Goal: Answer question/provide support: Answer question/provide support

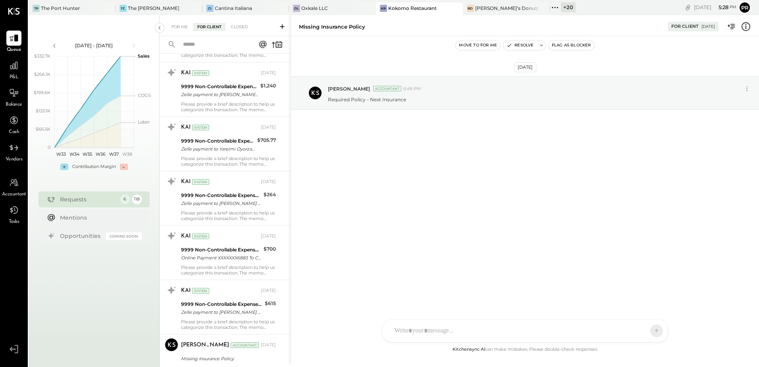
scroll to position [5232, 0]
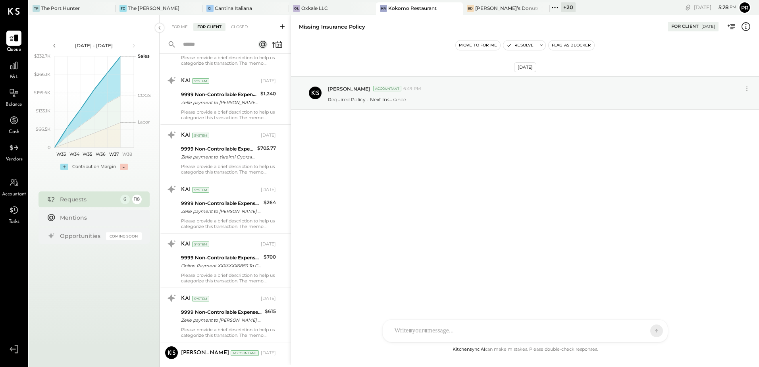
click at [202, 50] on input "text" at bounding box center [213, 44] width 70 height 13
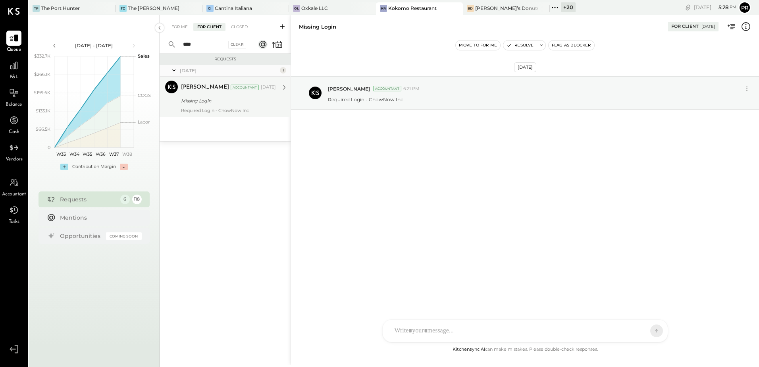
click at [233, 99] on div "Missing Login" at bounding box center [227, 101] width 93 height 8
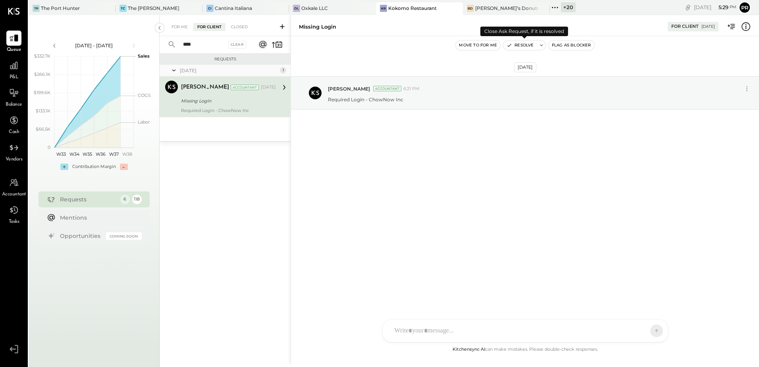
click at [522, 43] on button "Resolve" at bounding box center [519, 46] width 33 height 10
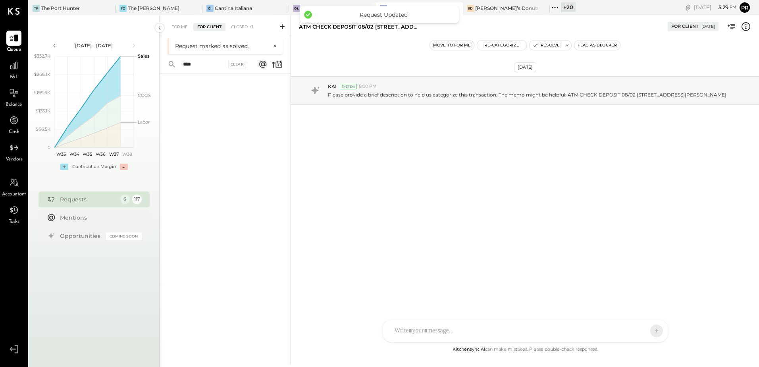
click at [200, 65] on input "****" at bounding box center [201, 64] width 46 height 13
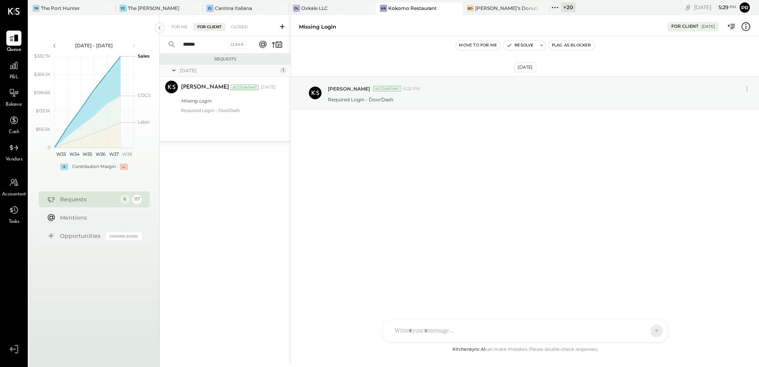
click at [205, 118] on div "[DATE] 1 [PERSON_NAME] Accountant [PERSON_NAME] Accountant [DATE] Missing Login…" at bounding box center [225, 103] width 131 height 76
click at [212, 105] on div "Missing Login" at bounding box center [227, 101] width 93 height 10
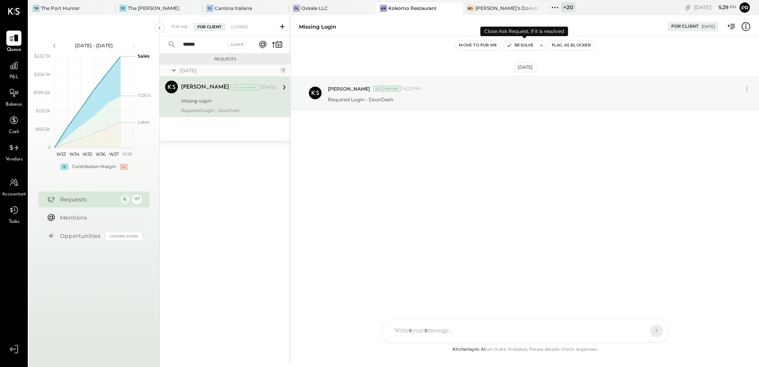
click at [530, 46] on button "Resolve" at bounding box center [519, 46] width 33 height 10
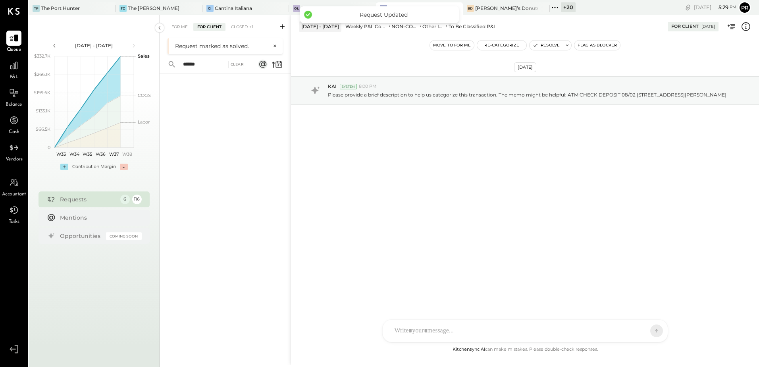
click at [203, 62] on input "******" at bounding box center [201, 64] width 46 height 13
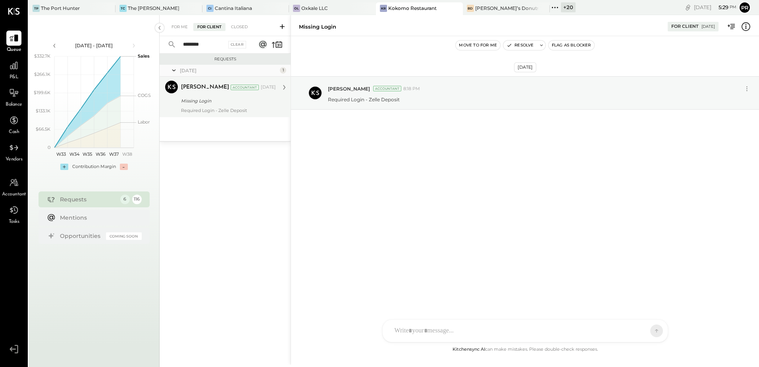
type input "********"
click at [212, 99] on div "Missing Login" at bounding box center [227, 101] width 93 height 8
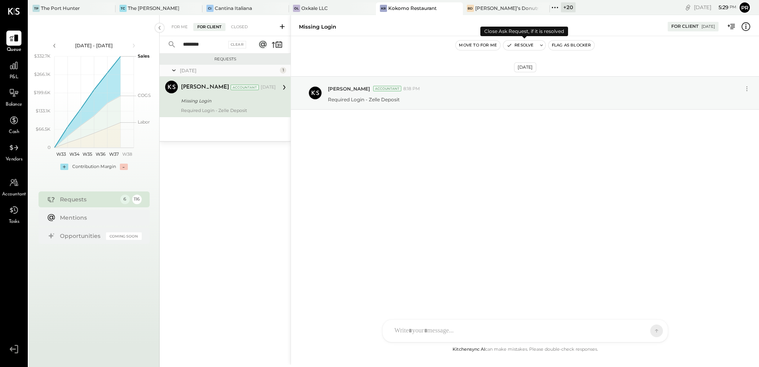
click at [523, 46] on button "Resolve" at bounding box center [519, 46] width 33 height 10
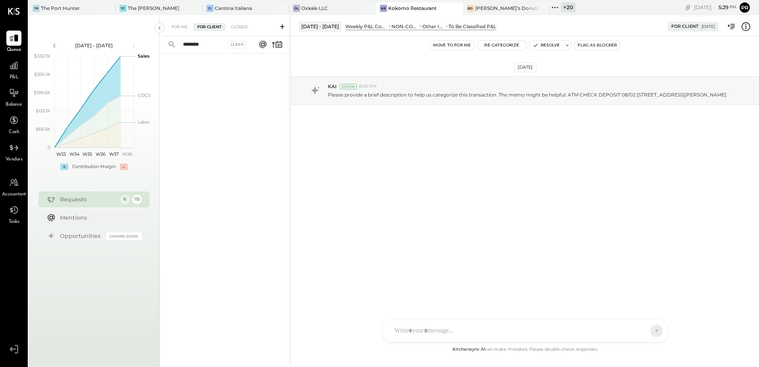
click at [213, 44] on input "********" at bounding box center [201, 44] width 46 height 13
click at [212, 44] on input "********" at bounding box center [201, 44] width 46 height 13
click at [175, 25] on div "For Me" at bounding box center [180, 27] width 24 height 8
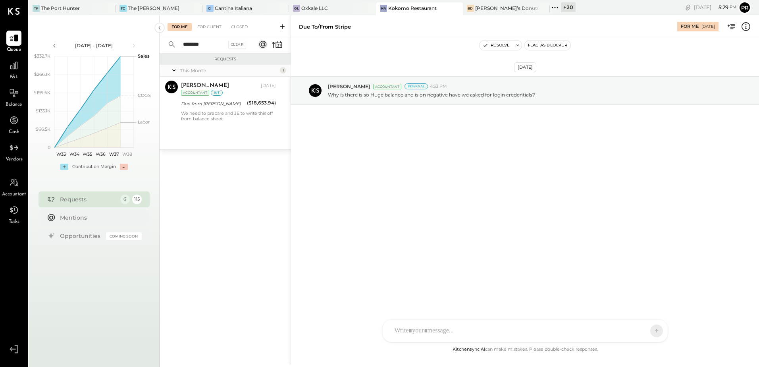
click at [208, 46] on input "********" at bounding box center [201, 44] width 46 height 13
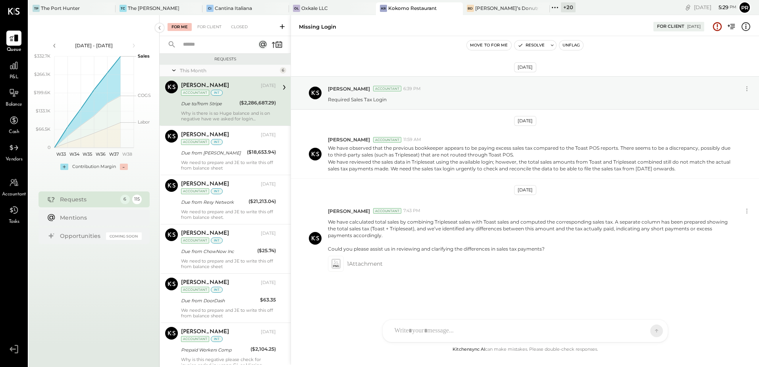
click at [223, 102] on div "Due to/from Stripe" at bounding box center [209, 104] width 56 height 8
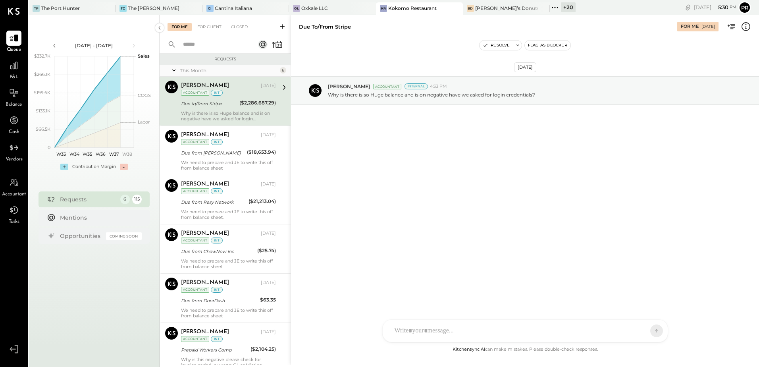
click at [453, 331] on div at bounding box center [518, 330] width 255 height 17
click at [635, 331] on icon at bounding box center [638, 331] width 6 height 6
click at [634, 313] on div "INTERNAL" at bounding box center [642, 311] width 47 height 13
click at [651, 332] on icon at bounding box center [649, 330] width 7 height 8
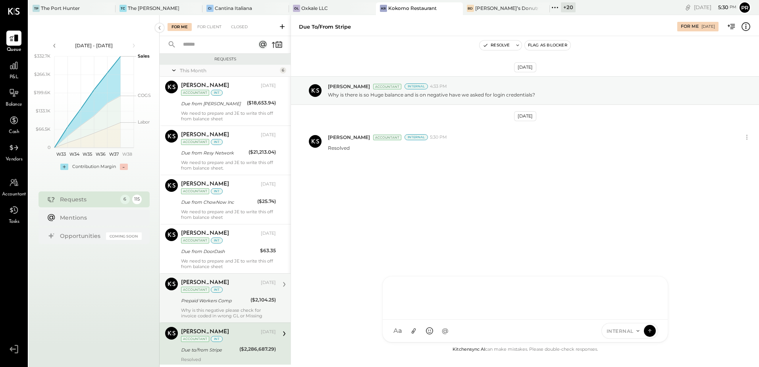
scroll to position [24, 0]
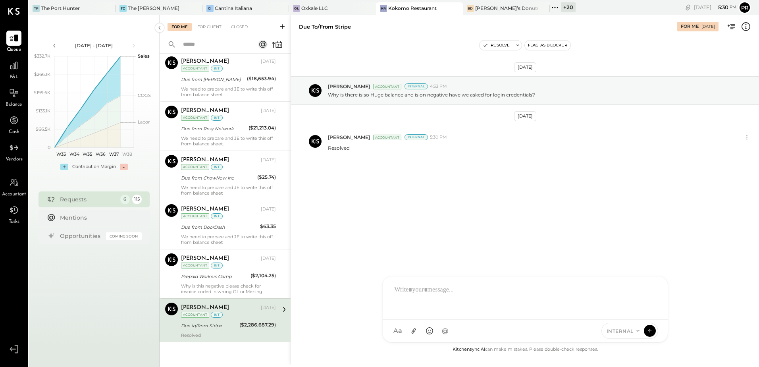
click at [237, 323] on div "Due to/from Stripe ($2,286,687.29)" at bounding box center [228, 326] width 95 height 10
click at [498, 44] on button "Resolve" at bounding box center [496, 46] width 33 height 10
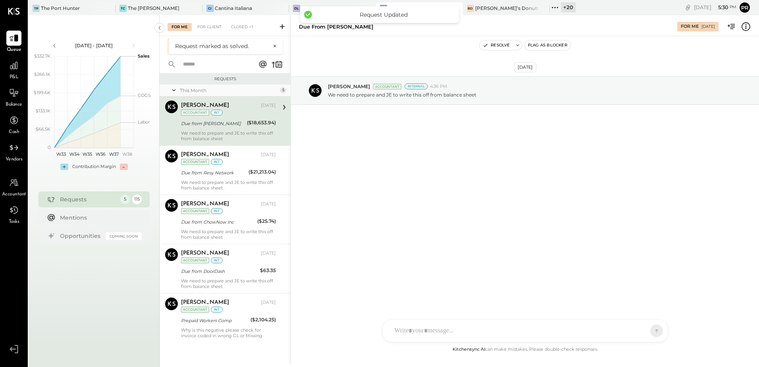
click at [242, 129] on div "[PERSON_NAME] [DATE] Accountant int Due from [PERSON_NAME] ($18,653.94) We need…" at bounding box center [228, 120] width 95 height 41
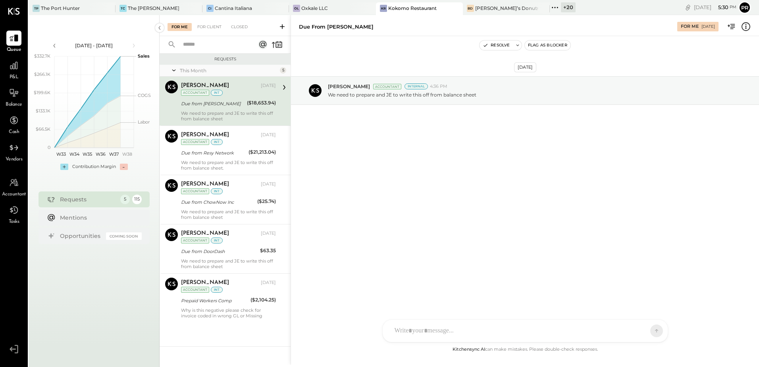
click at [417, 329] on div "TP [PERSON_NAME] N [PERSON_NAME] [PERSON_NAME] K [PERSON_NAME] K karenv411 NJ […" at bounding box center [525, 330] width 286 height 23
click at [647, 331] on icon at bounding box center [649, 330] width 7 height 8
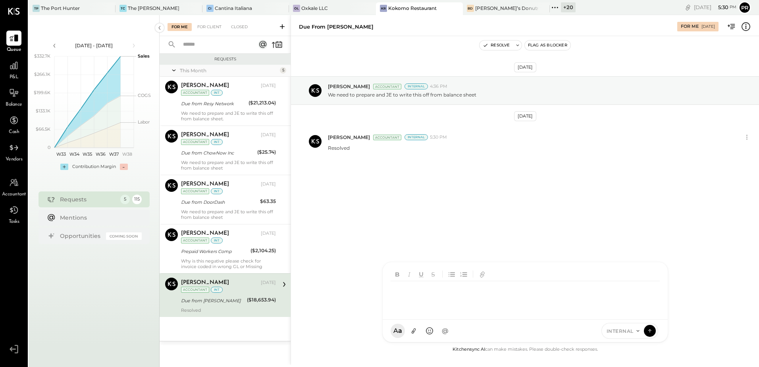
click at [243, 300] on div "Due from [PERSON_NAME]" at bounding box center [213, 301] width 64 height 8
click at [500, 46] on button "Resolve" at bounding box center [496, 46] width 33 height 10
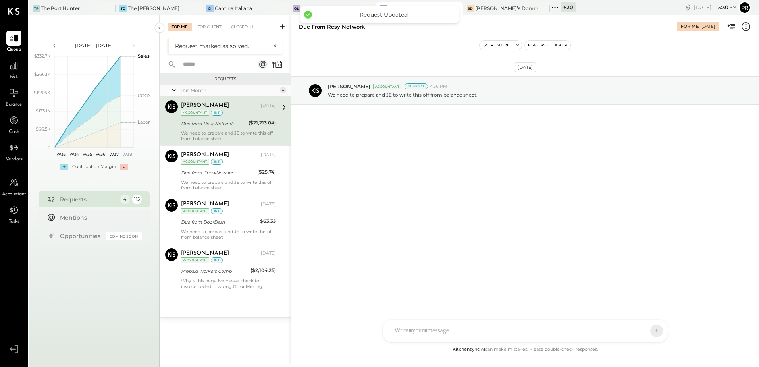
click at [229, 125] on div "Due from Resy Network" at bounding box center [213, 124] width 65 height 8
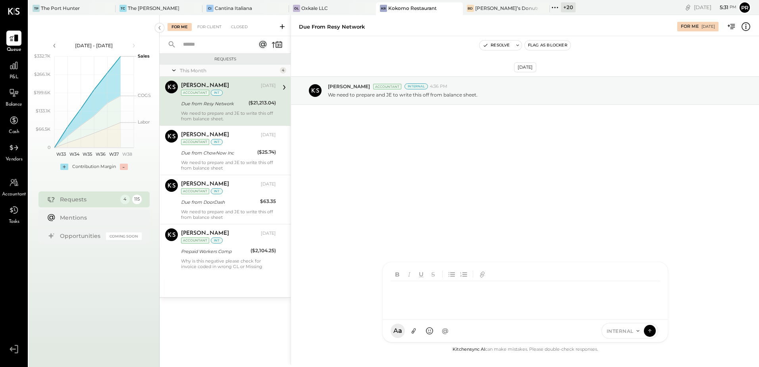
click at [440, 332] on div "TP [PERSON_NAME] N [PERSON_NAME] [PERSON_NAME] K [PERSON_NAME] K karenv411 NJ […" at bounding box center [525, 302] width 286 height 81
click at [650, 330] on icon at bounding box center [649, 330] width 7 height 8
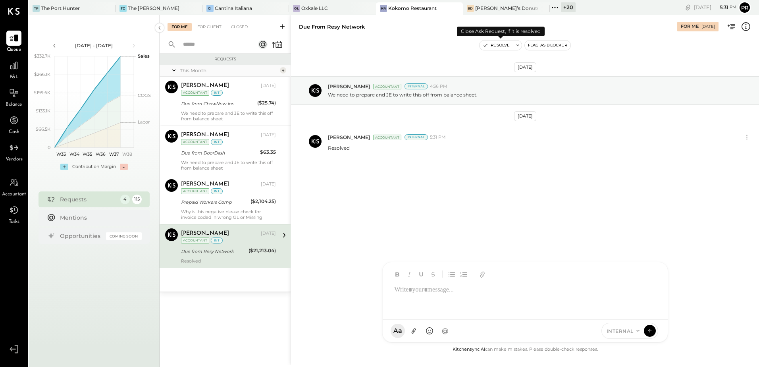
click at [499, 45] on button "Resolve" at bounding box center [496, 46] width 33 height 10
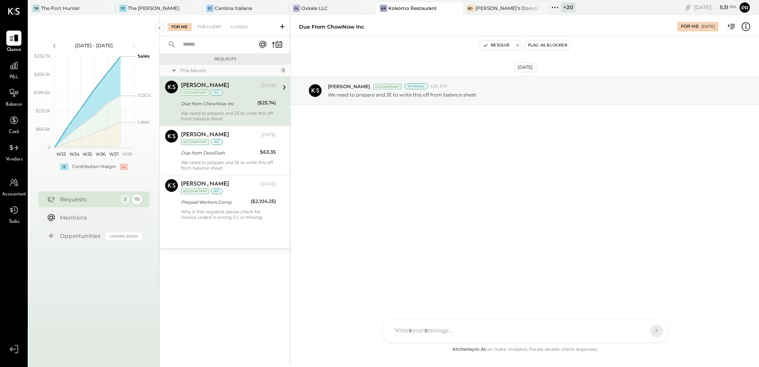
click at [242, 95] on div "[PERSON_NAME] [DATE] Accountant int" at bounding box center [228, 89] width 95 height 16
click at [431, 329] on div "TP [PERSON_NAME] N [PERSON_NAME] [PERSON_NAME] K [PERSON_NAME] K karenv411 NJ […" at bounding box center [525, 330] width 286 height 23
click at [650, 330] on icon at bounding box center [650, 330] width 0 height 3
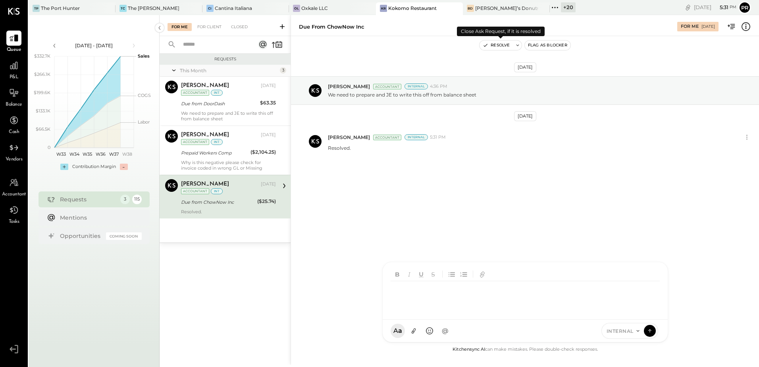
click at [502, 45] on button "Resolve" at bounding box center [496, 46] width 33 height 10
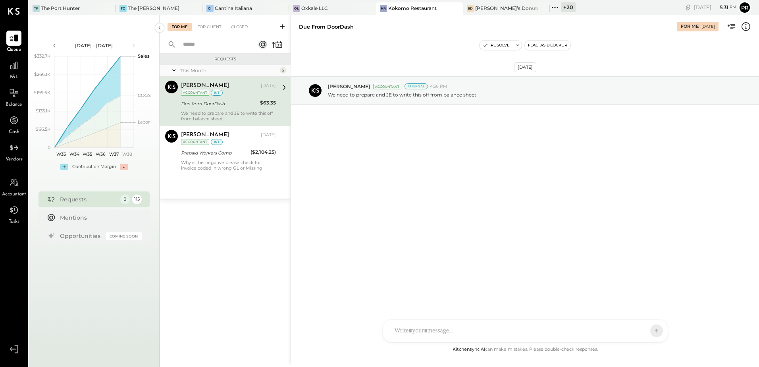
click at [225, 277] on div "Requests This Month 2 [PERSON_NAME] Accountant [PERSON_NAME] [DATE] Accountant …" at bounding box center [225, 199] width 131 height 291
click at [226, 112] on div "We need to prepare and JE to write this off from balance sheet" at bounding box center [228, 115] width 95 height 11
click at [417, 338] on div "TP [PERSON_NAME] N [PERSON_NAME] [PERSON_NAME] K [PERSON_NAME] K karenv411 NJ […" at bounding box center [525, 330] width 286 height 23
click at [638, 332] on icon at bounding box center [638, 331] width 6 height 6
click at [622, 311] on div "INTERNAL" at bounding box center [625, 311] width 47 height 13
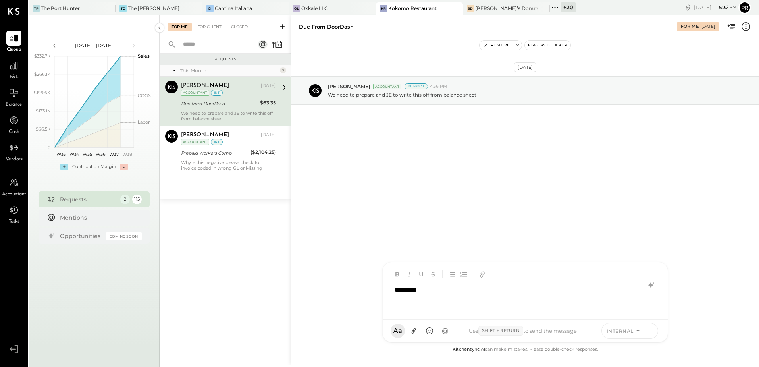
click at [649, 330] on icon at bounding box center [649, 330] width 3 height 2
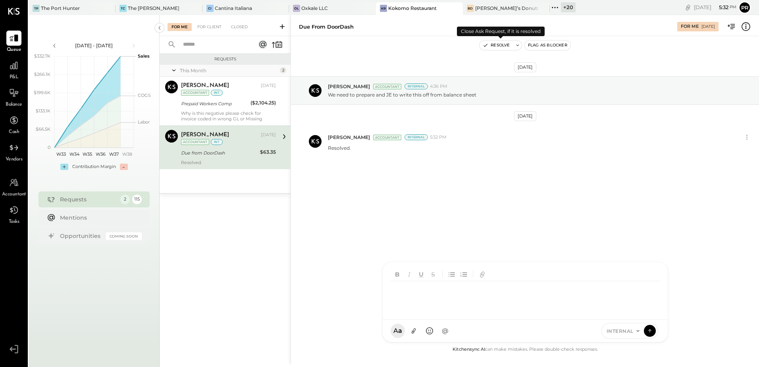
click at [502, 46] on button "Resolve" at bounding box center [496, 46] width 33 height 10
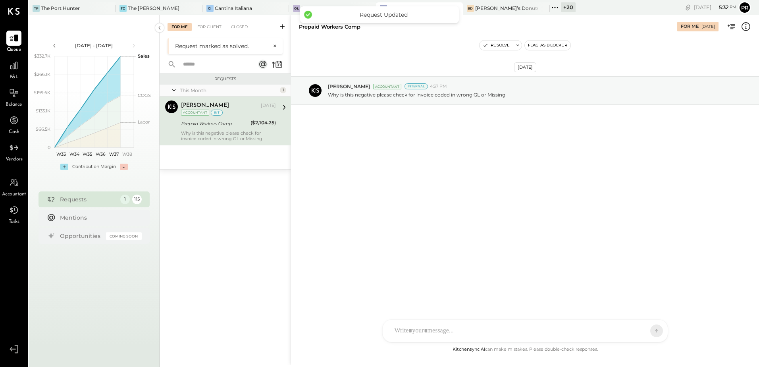
click at [235, 134] on div "Why is this negative please check for invoice coded in wrong GL or Missing" at bounding box center [228, 135] width 95 height 11
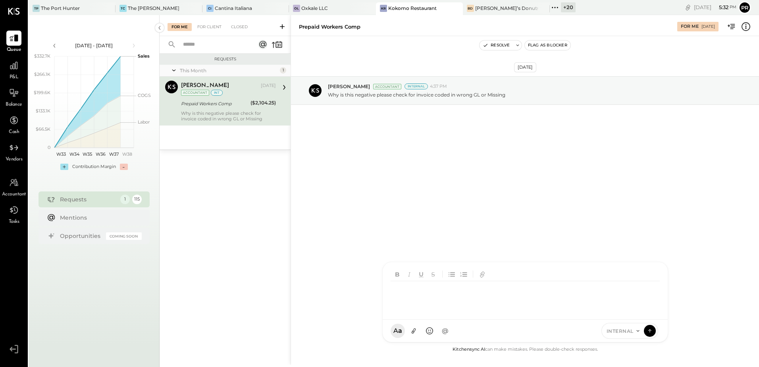
click at [426, 313] on div at bounding box center [527, 297] width 272 height 32
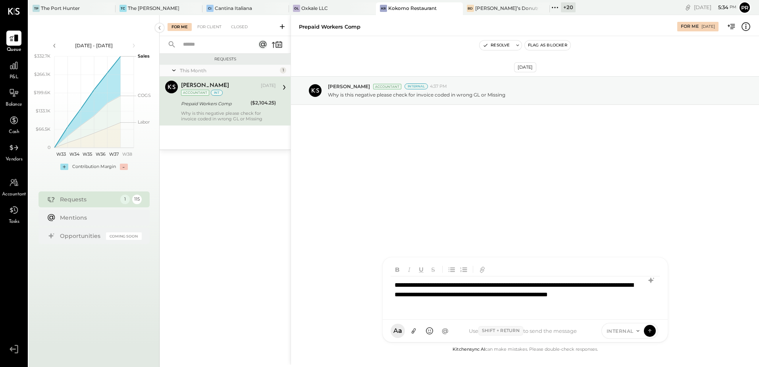
click at [563, 293] on div "**********" at bounding box center [525, 294] width 269 height 37
click at [509, 306] on div "**********" at bounding box center [525, 294] width 269 height 37
click at [649, 332] on icon at bounding box center [649, 330] width 7 height 8
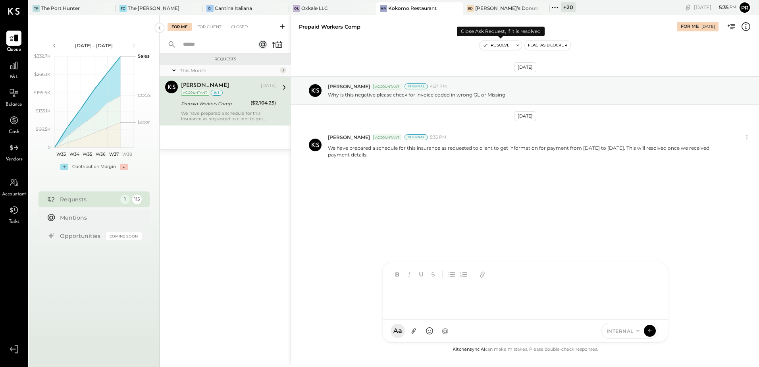
click at [498, 44] on button "Resolve" at bounding box center [496, 46] width 33 height 10
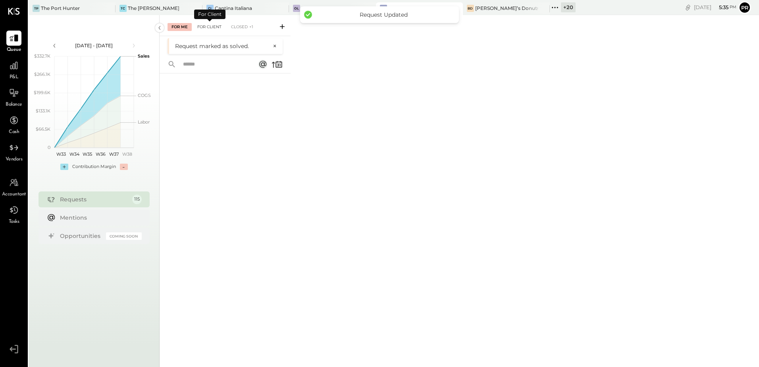
click at [218, 26] on div "For Client" at bounding box center [209, 27] width 32 height 8
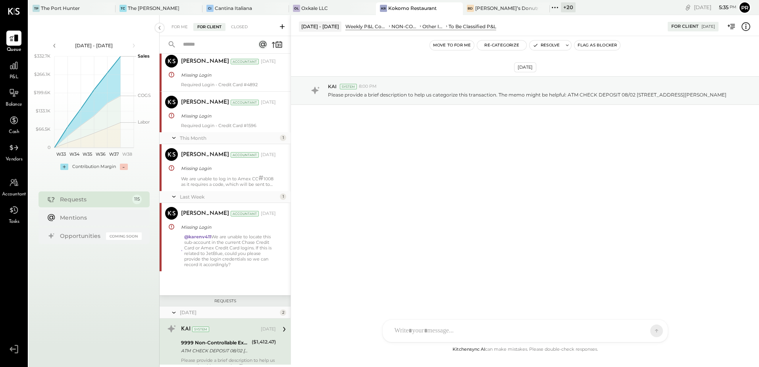
scroll to position [238, 0]
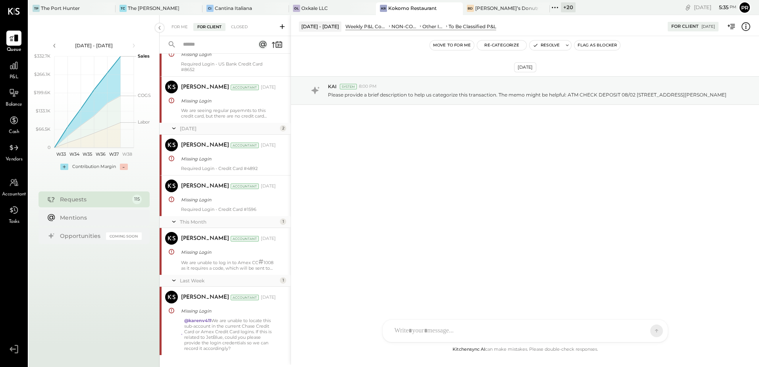
click at [218, 46] on input "text" at bounding box center [213, 44] width 70 height 13
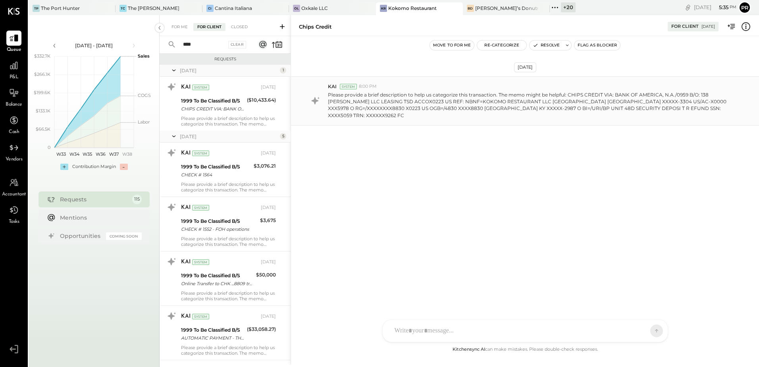
type input "****"
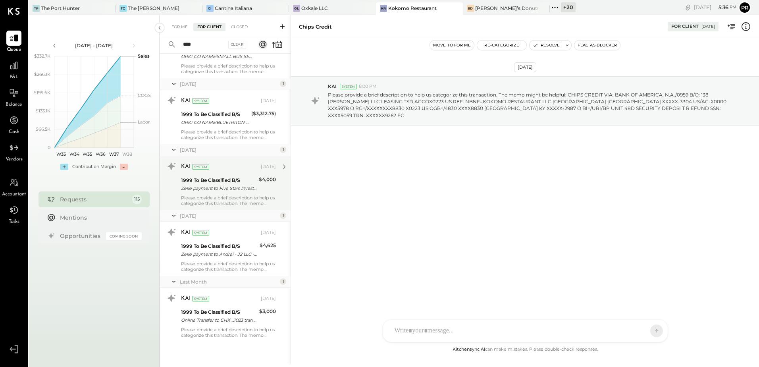
scroll to position [519, 0]
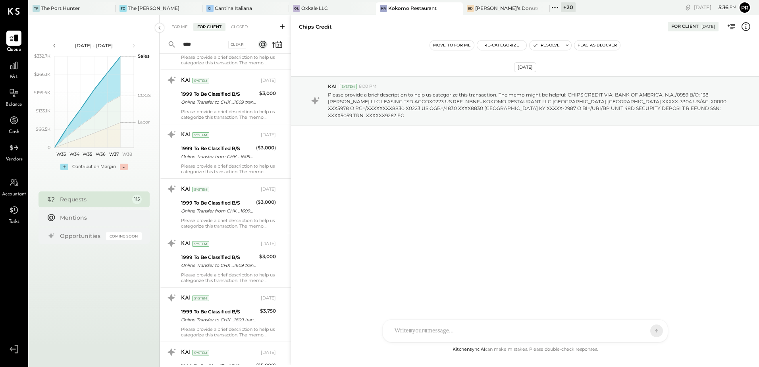
click at [206, 50] on input "****" at bounding box center [201, 44] width 46 height 13
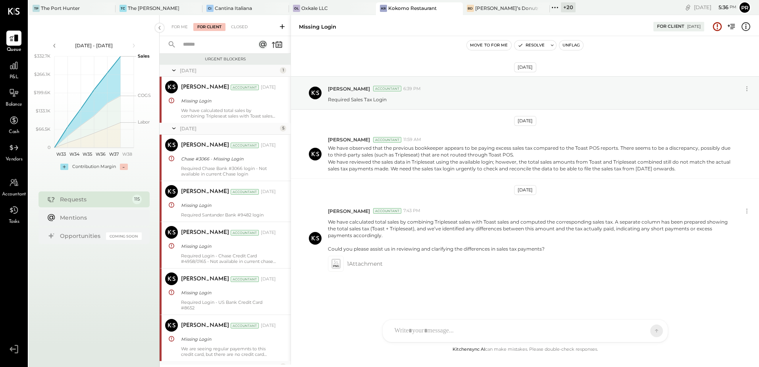
click at [210, 46] on input "text" at bounding box center [213, 44] width 70 height 13
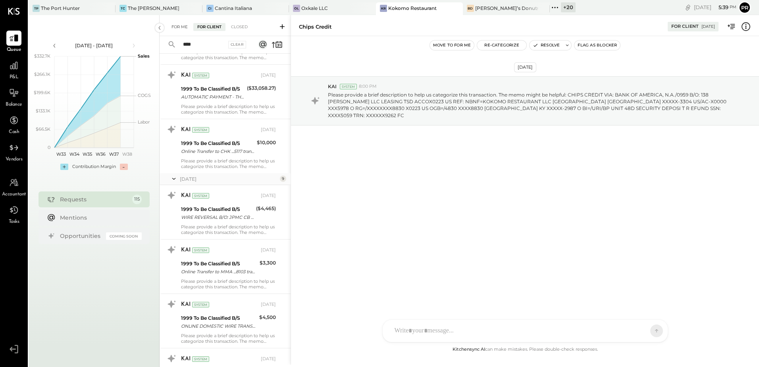
scroll to position [199, 0]
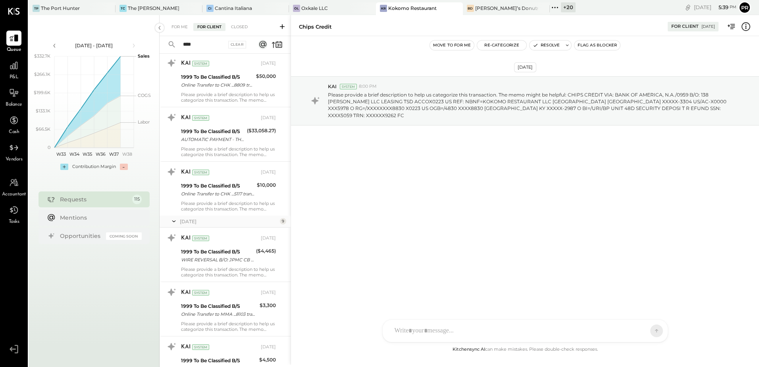
click at [198, 43] on input "****" at bounding box center [201, 44] width 46 height 13
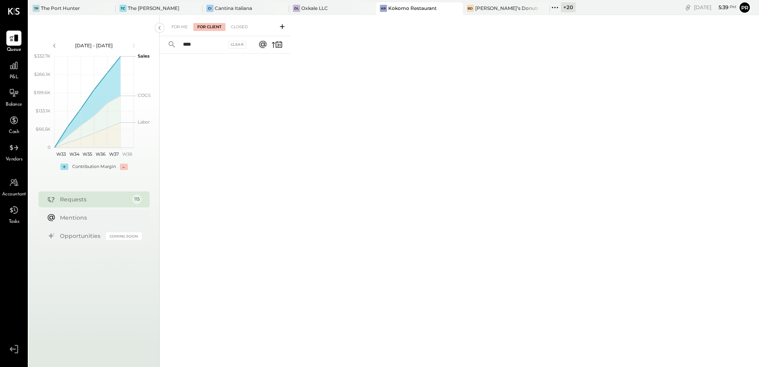
click at [184, 46] on input "****" at bounding box center [201, 44] width 46 height 13
type input "***"
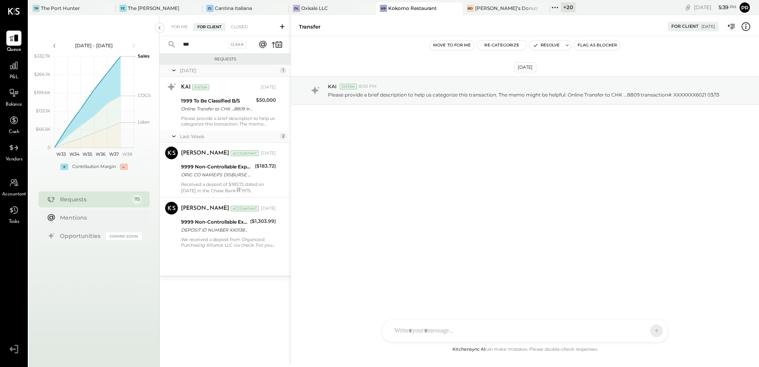
click at [200, 48] on input "***" at bounding box center [201, 44] width 46 height 13
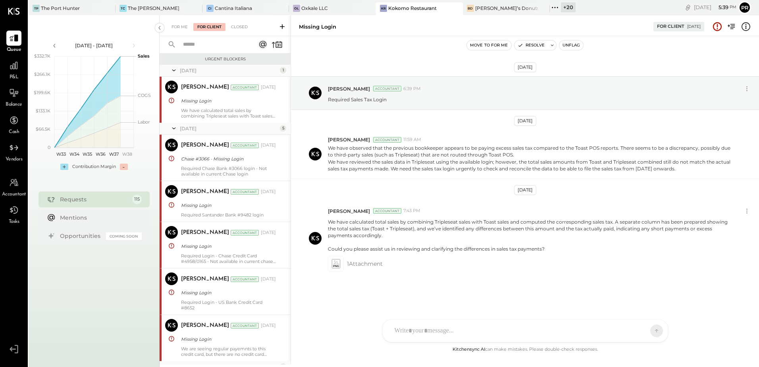
click at [203, 42] on input "text" at bounding box center [213, 44] width 70 height 13
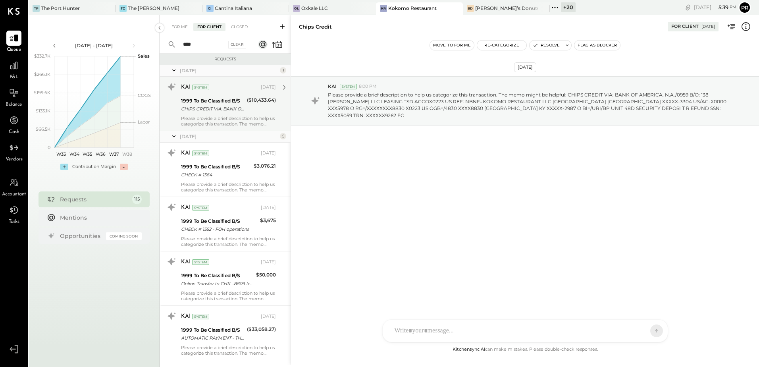
click at [221, 102] on div "1999 To Be Classified B/S" at bounding box center [213, 101] width 64 height 8
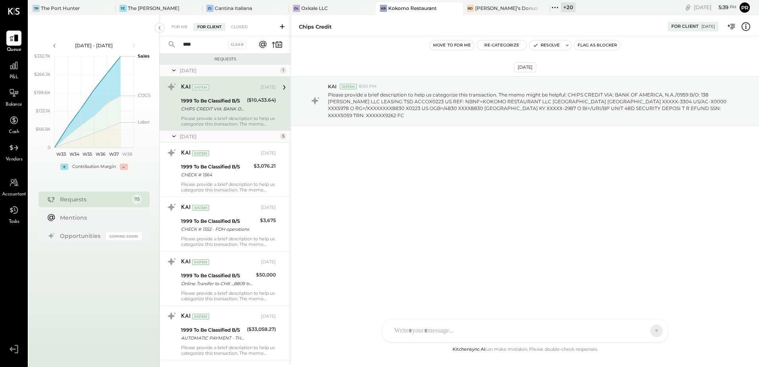
click at [743, 28] on icon at bounding box center [746, 26] width 10 height 10
click at [239, 110] on div "For Me For Client Closed **** Clear Requests [DATE] 1 KAI System [DATE] 1999 To…" at bounding box center [460, 189] width 600 height 349
click at [245, 113] on div "1999 To Be Classified B/S CHIPS CREDIT VIA: BANK OF AMERICA, N.A./0959 B/O: 138…" at bounding box center [228, 104] width 95 height 17
click at [747, 29] on icon at bounding box center [746, 28] width 2 height 0
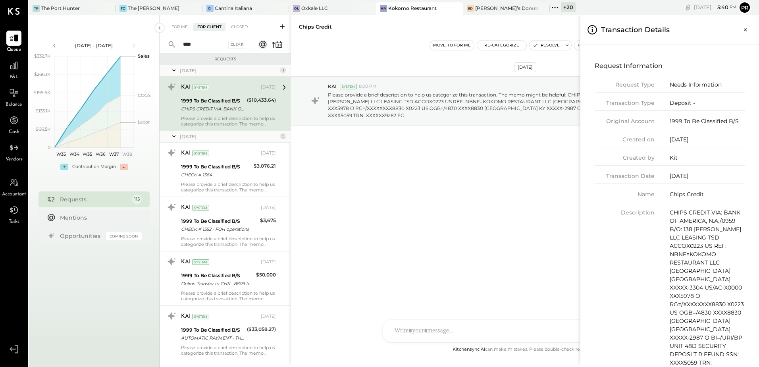
drag, startPoint x: 659, startPoint y: 177, endPoint x: 663, endPoint y: 174, distance: 5.1
click at [660, 176] on div "Transaction Date [DATE]" at bounding box center [670, 178] width 150 height 12
click at [520, 201] on div "For Me For Client Closed **** Clear Requests [DATE] 1 KAI System [DATE] 1999 To…" at bounding box center [460, 189] width 600 height 349
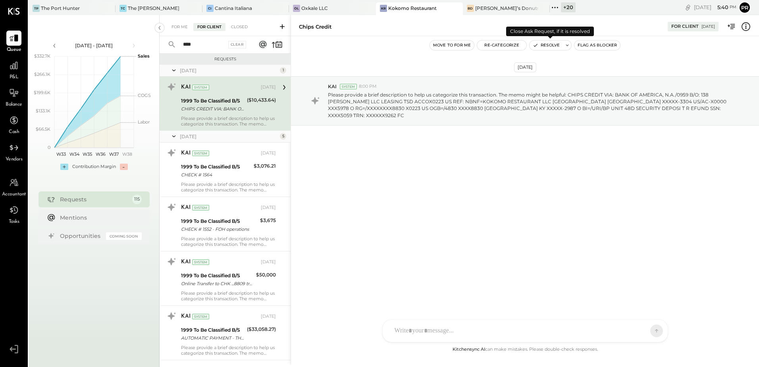
click at [545, 43] on button "Resolve" at bounding box center [546, 46] width 33 height 10
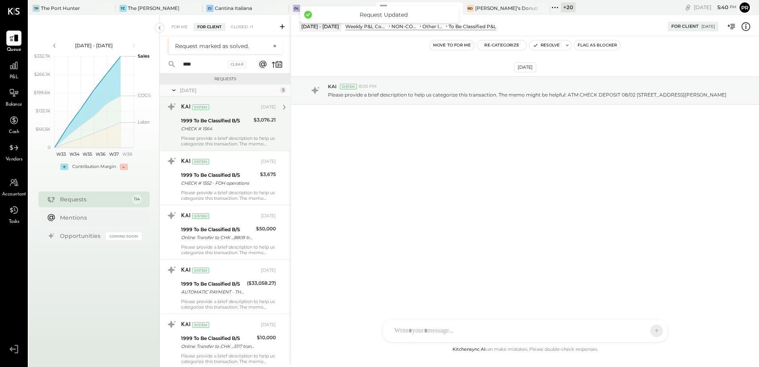
click at [233, 127] on div "CHECK # 1564" at bounding box center [216, 129] width 70 height 8
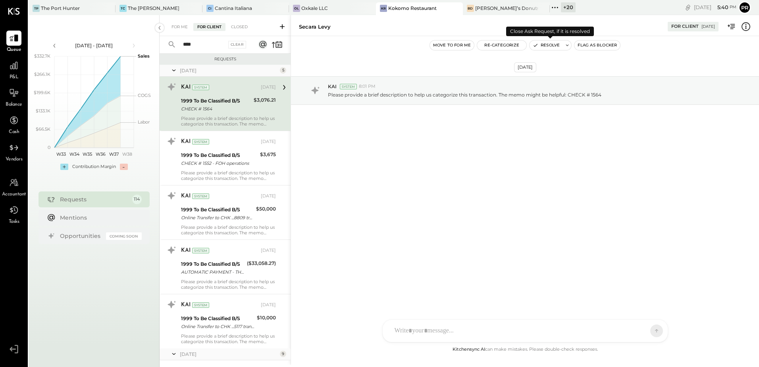
click at [554, 43] on button "Resolve" at bounding box center [546, 46] width 33 height 10
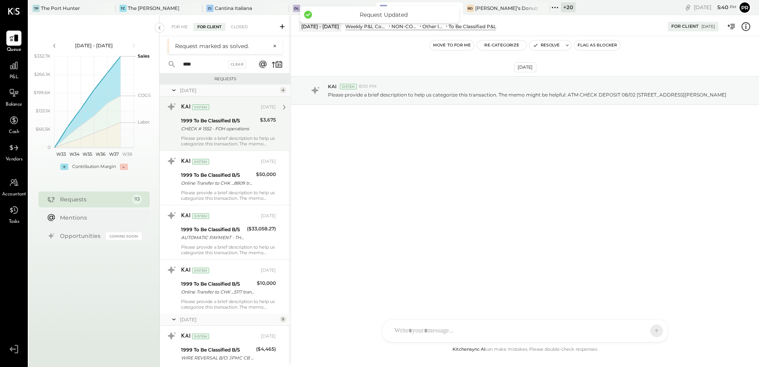
click at [231, 128] on div "CHECK # 1552 - FOH operations" at bounding box center [219, 129] width 77 height 8
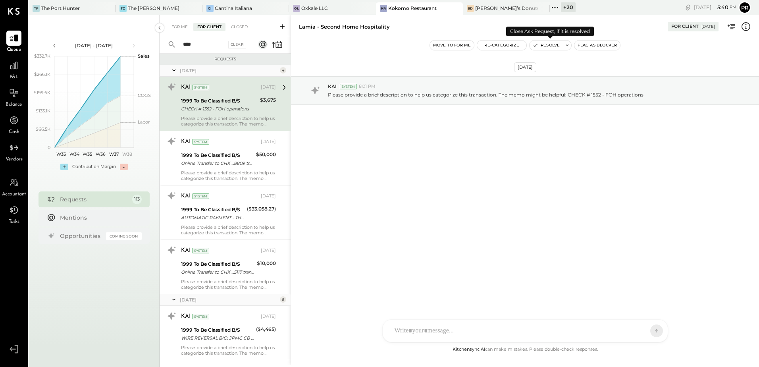
click at [554, 45] on button "Resolve" at bounding box center [546, 46] width 33 height 10
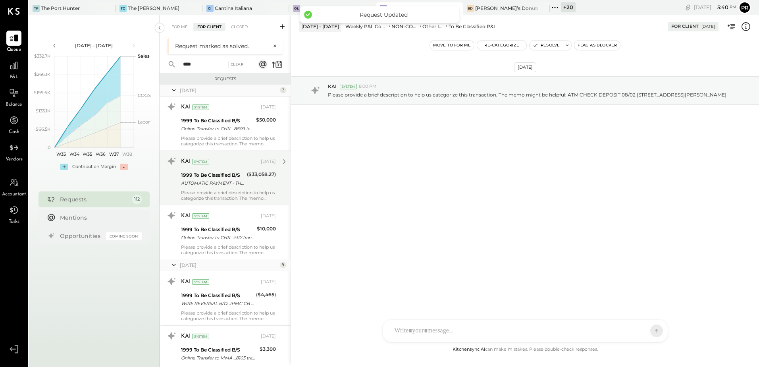
click at [258, 176] on div "($33,058.27)" at bounding box center [261, 174] width 29 height 8
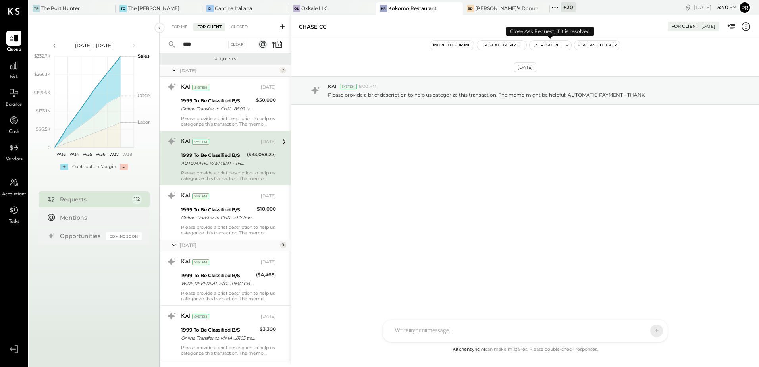
click at [544, 44] on button "Resolve" at bounding box center [546, 46] width 33 height 10
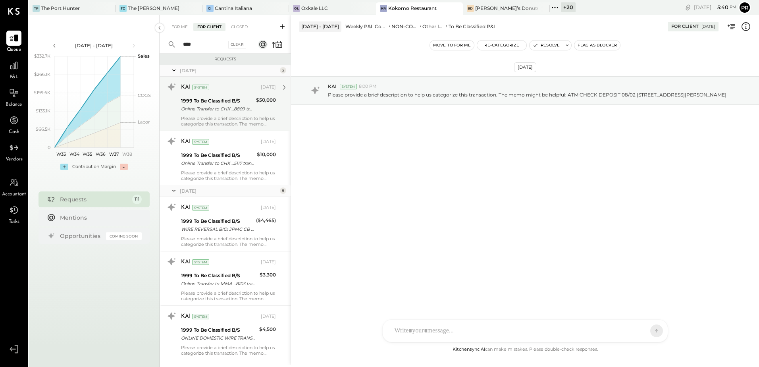
click at [248, 120] on div "Please provide a brief description to help us categorize this transaction. The …" at bounding box center [228, 121] width 95 height 11
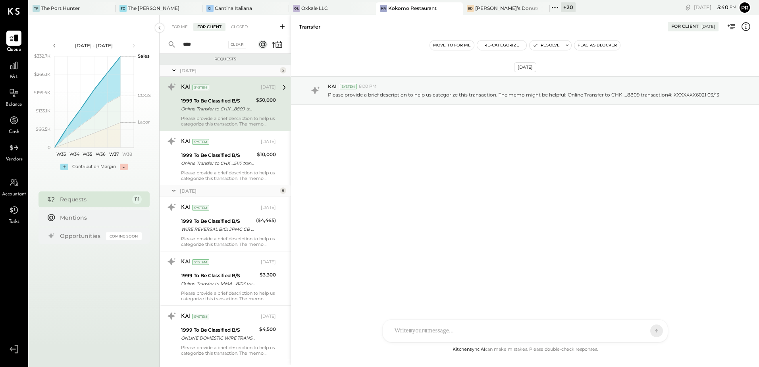
click at [745, 27] on icon at bounding box center [746, 26] width 10 height 10
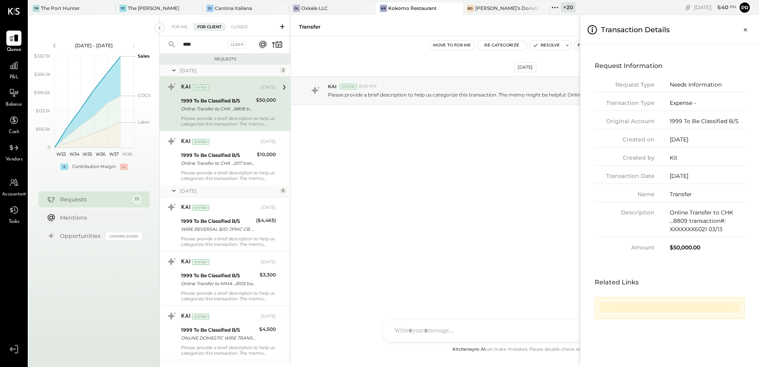
click at [520, 183] on div "For Me For Client Closed **** Clear Requests [DATE] 2 KAI System [DATE] 1999 To…" at bounding box center [460, 189] width 600 height 349
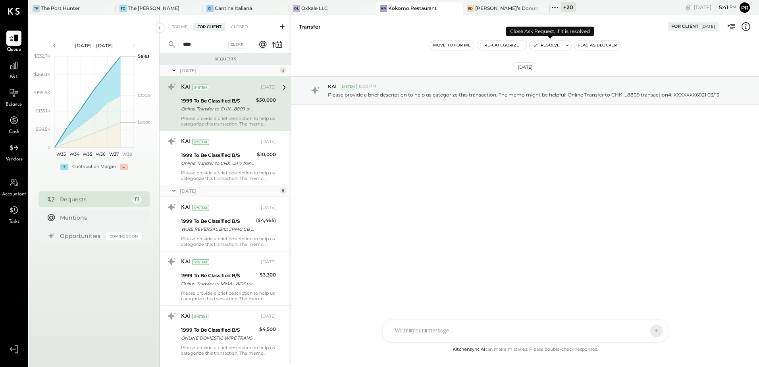
click at [551, 46] on button "Resolve" at bounding box center [546, 46] width 33 height 10
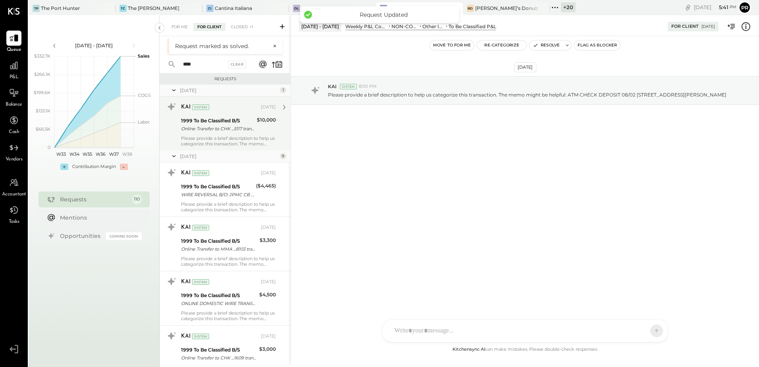
click at [241, 131] on div "Online Transfer to CHK ...5117 transaction#: XXXXXXX2889 08/07- Kokomo Charity" at bounding box center [217, 129] width 73 height 8
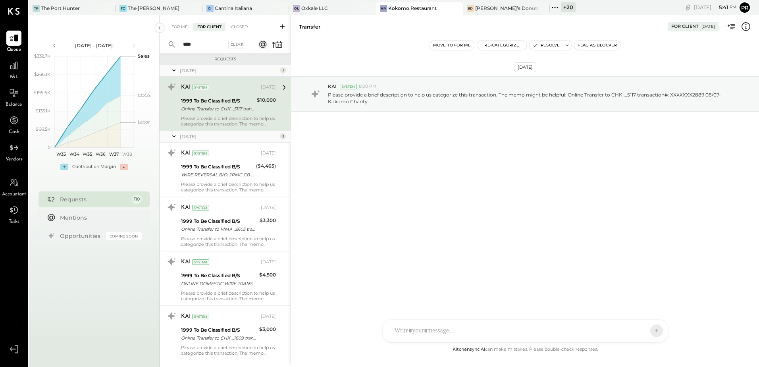
click at [747, 24] on icon at bounding box center [746, 26] width 10 height 10
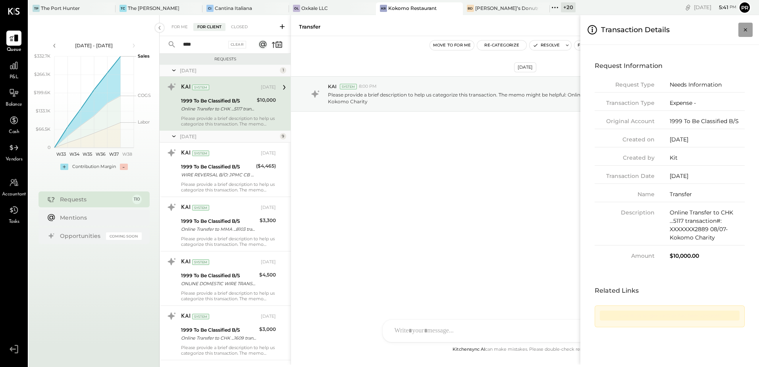
click at [745, 29] on icon "Close panel" at bounding box center [745, 29] width 3 height 3
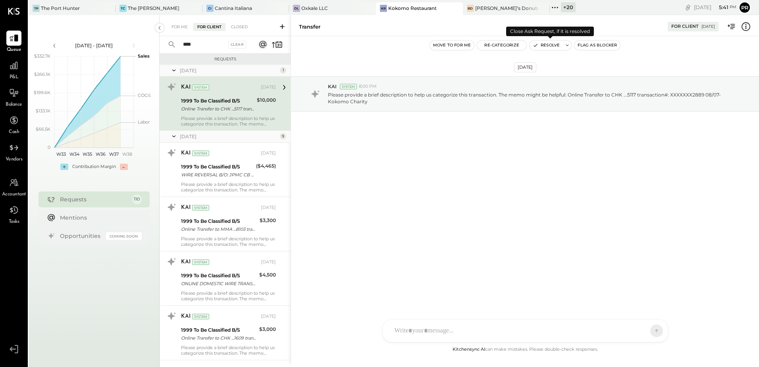
click at [550, 45] on button "Resolve" at bounding box center [546, 46] width 33 height 10
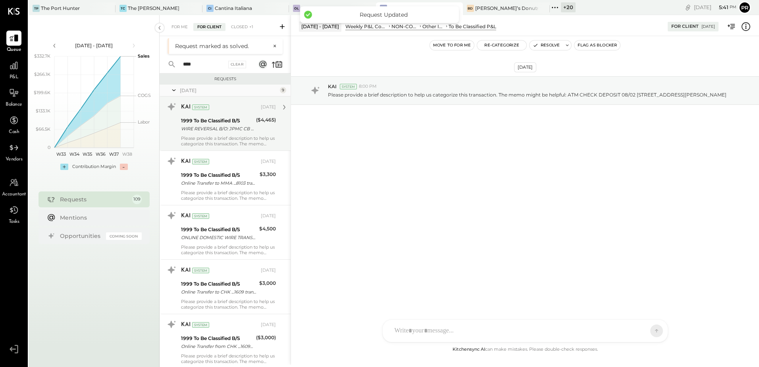
click at [238, 128] on div "WIRE REVERSAL B/O: JPMC CB FUNDS TRANSFER PREVIOUS DAYTAMPA FL XXXXX-9128 US OR…" at bounding box center [217, 129] width 73 height 8
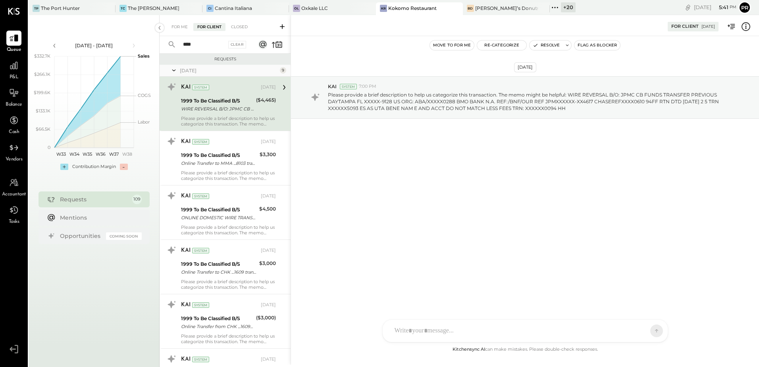
click at [746, 27] on icon at bounding box center [746, 26] width 10 height 10
click at [366, 154] on div "For Me For Client Closed **** Clear Requests [DATE] 9 KAI System [DATE] 1999 To…" at bounding box center [460, 189] width 600 height 349
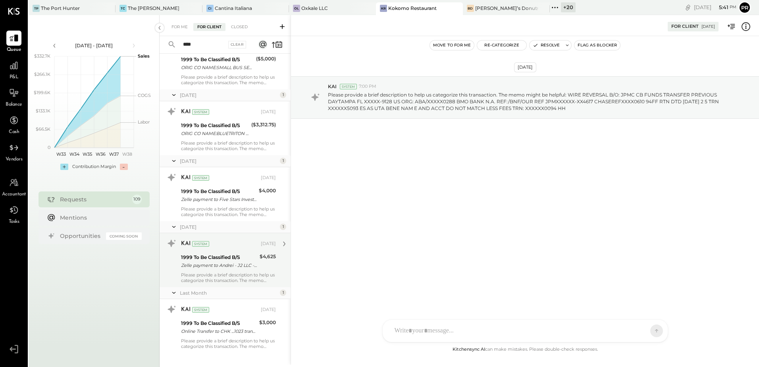
scroll to position [488, 0]
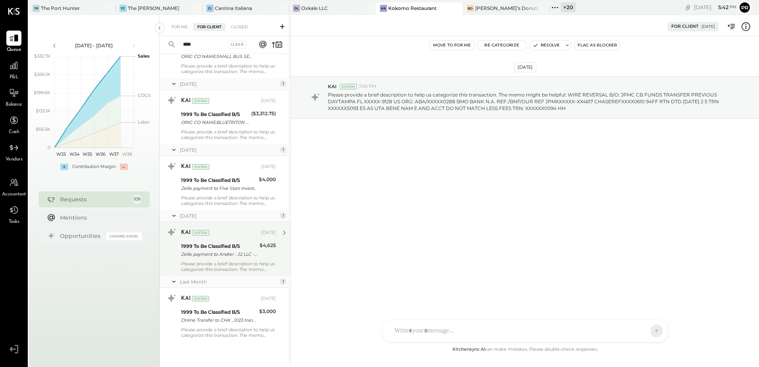
click at [253, 247] on div "1999 To Be Classified B/S" at bounding box center [219, 246] width 76 height 8
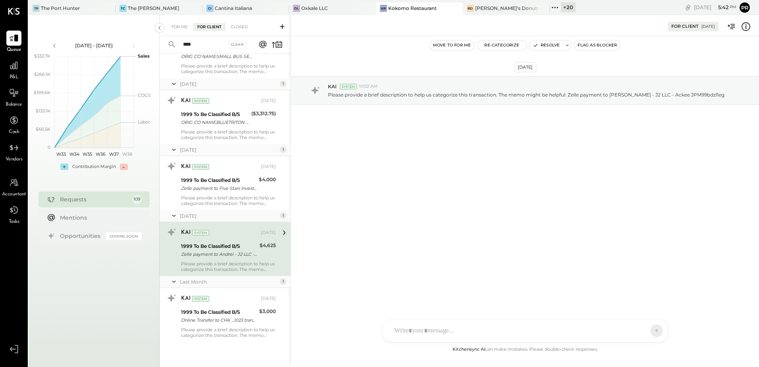
click at [245, 253] on div "Zelle payment to Andrei - J2 LLC - Ackee JPM99bdzl1eg" at bounding box center [219, 254] width 76 height 8
click at [743, 25] on icon at bounding box center [746, 26] width 9 height 9
click at [465, 199] on div "For Me For Client Closed **** Clear Requests [DATE] 9 KAI System [DATE] 1999 To…" at bounding box center [460, 189] width 600 height 349
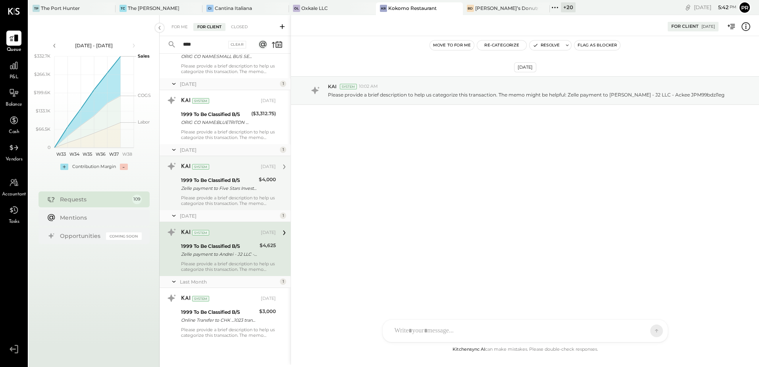
click at [246, 197] on div "Please provide a brief description to help us categorize this transaction. The …" at bounding box center [228, 200] width 95 height 11
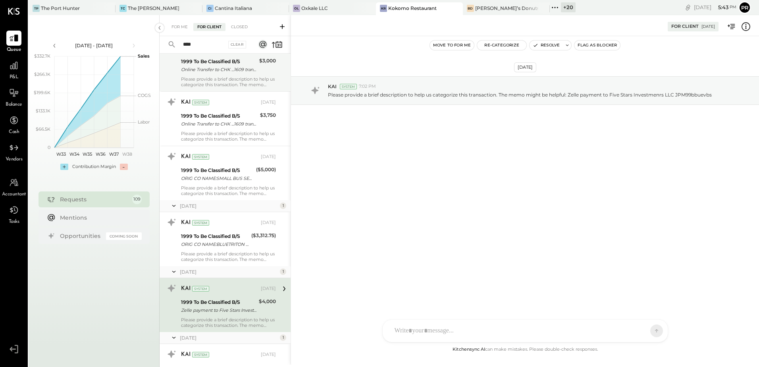
scroll to position [488, 0]
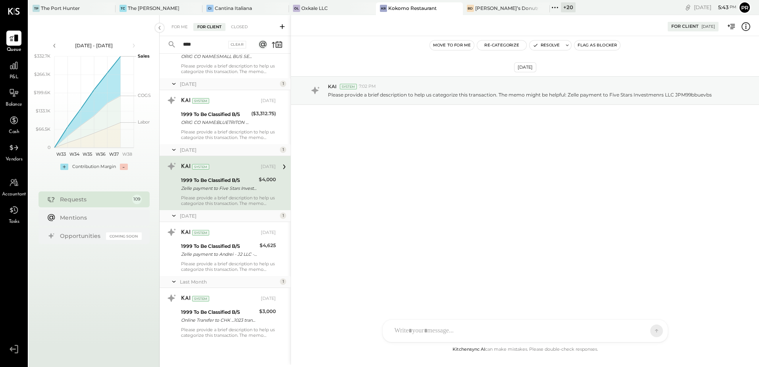
click at [204, 44] on input "****" at bounding box center [201, 44] width 46 height 13
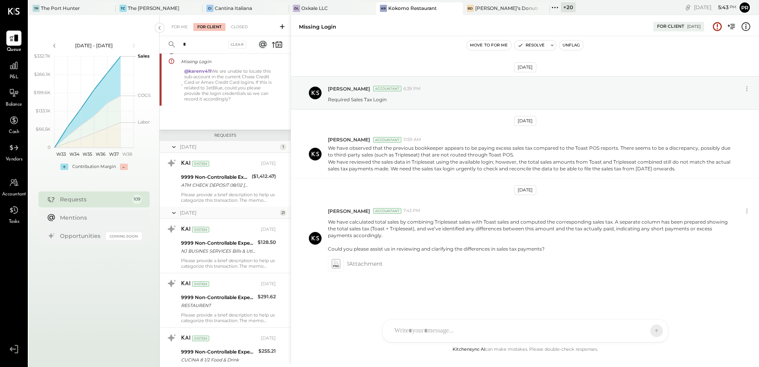
scroll to position [1052, 0]
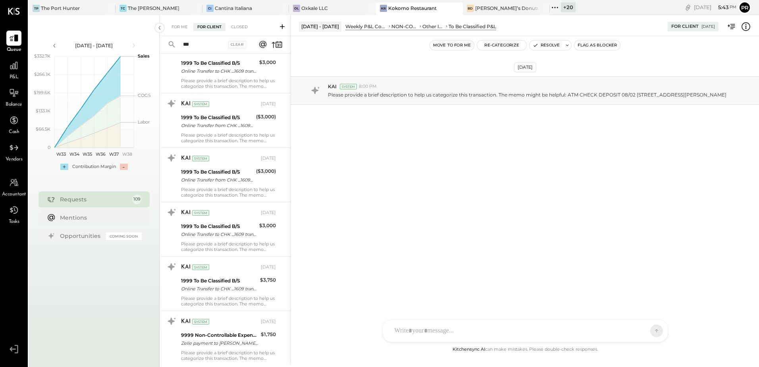
click at [204, 44] on input "***" at bounding box center [201, 44] width 46 height 13
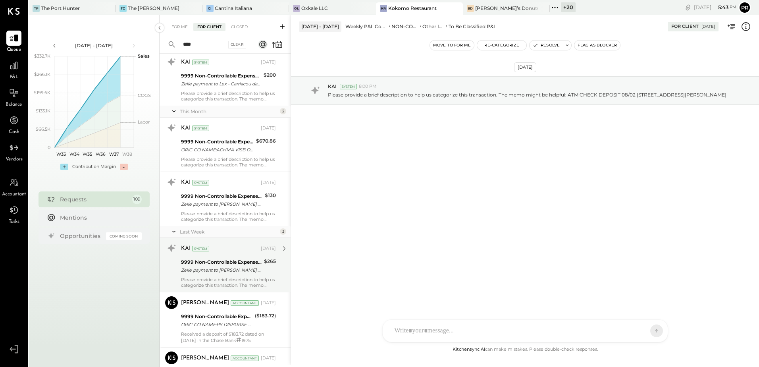
scroll to position [3048, 0]
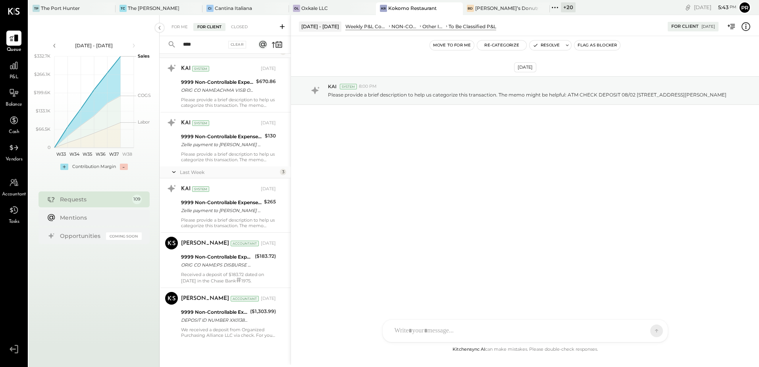
type input "****"
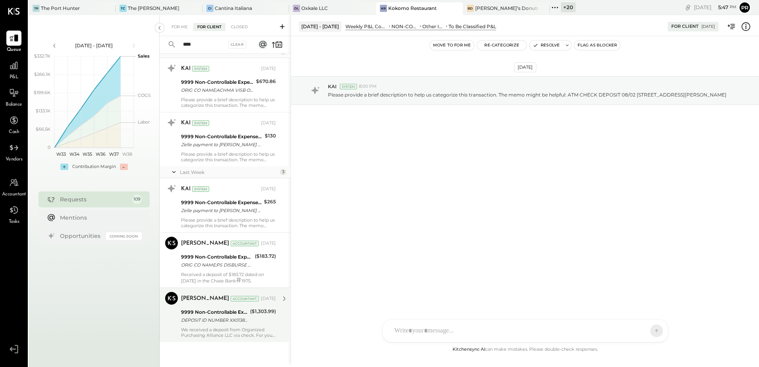
click at [255, 318] on div "($1,303.99)" at bounding box center [263, 315] width 26 height 17
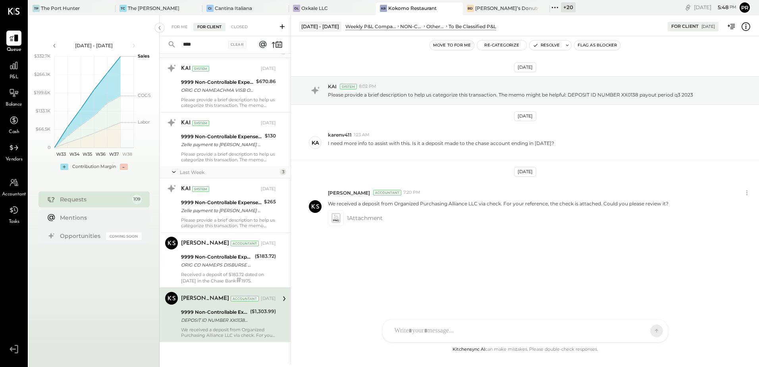
click at [748, 29] on icon at bounding box center [746, 26] width 10 height 10
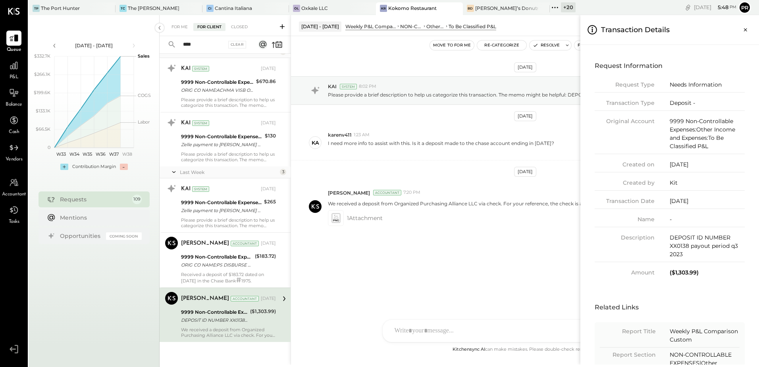
click at [748, 29] on icon "Close panel" at bounding box center [746, 30] width 8 height 8
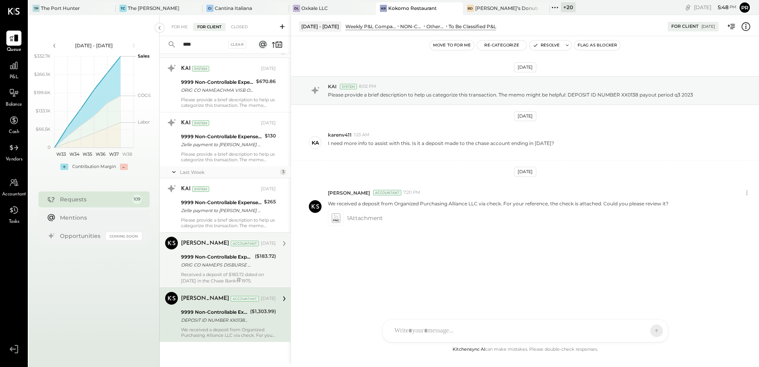
click at [253, 264] on div "9999 Non-Controllable Expenses:Other Income and Expenses:To Be Classified P&L O…" at bounding box center [228, 260] width 95 height 17
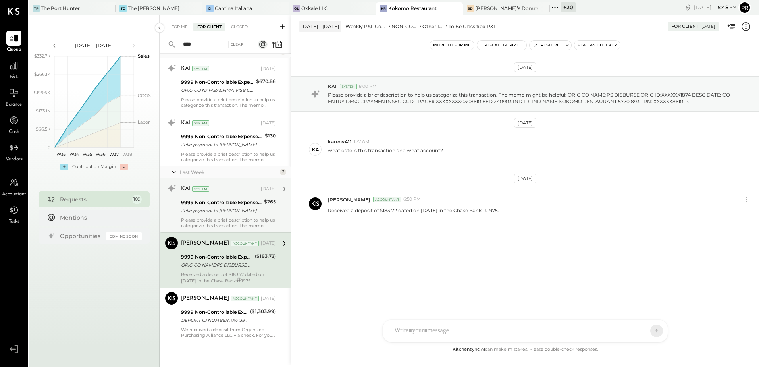
click at [248, 222] on div "Please provide a brief description to help us categorize this transaction. The …" at bounding box center [228, 222] width 95 height 11
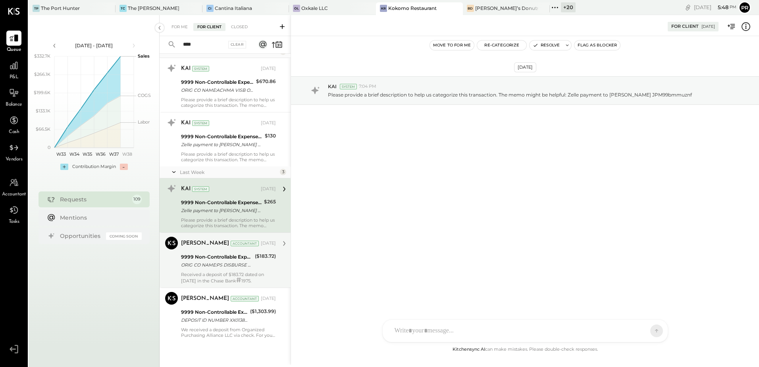
click at [247, 262] on div "ORIG CO NAME:PS DISBURSE ORIG ID:XXXXXX1874 DESC DATE: CO ENTRY DESCR:PAYMENTS …" at bounding box center [216, 265] width 71 height 8
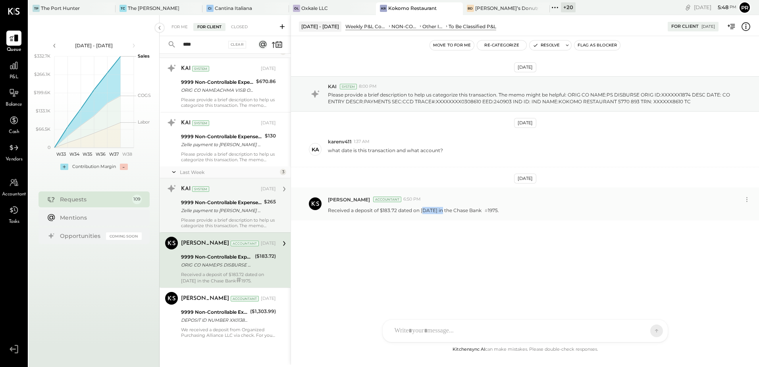
drag, startPoint x: 423, startPoint y: 210, endPoint x: 444, endPoint y: 209, distance: 20.7
click at [444, 209] on p "Received a deposit of $183.72 dated on [DATE] in the Chase Bank # 1975." at bounding box center [413, 210] width 171 height 7
click at [245, 217] on div "Please provide a brief description to help us categorize this transaction. The …" at bounding box center [228, 222] width 95 height 11
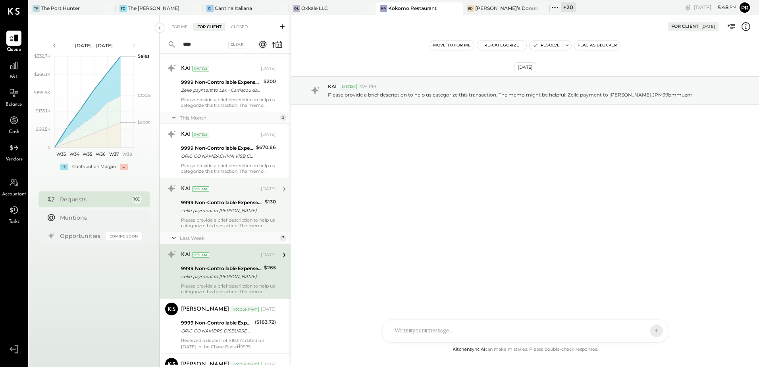
scroll to position [2969, 0]
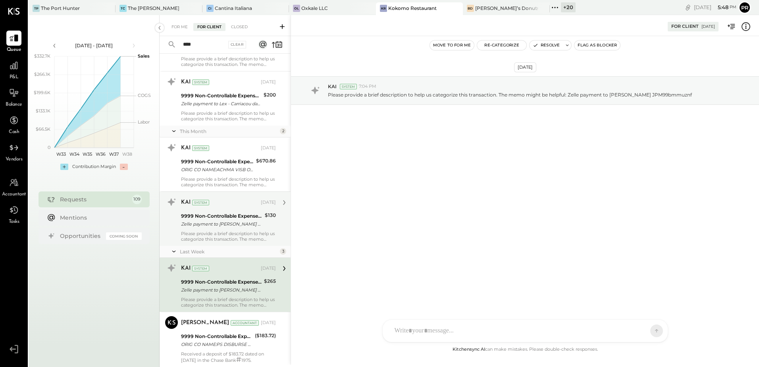
click at [243, 220] on div "Zelle payment to [PERSON_NAME] JPM99blsqk72" at bounding box center [221, 224] width 81 height 8
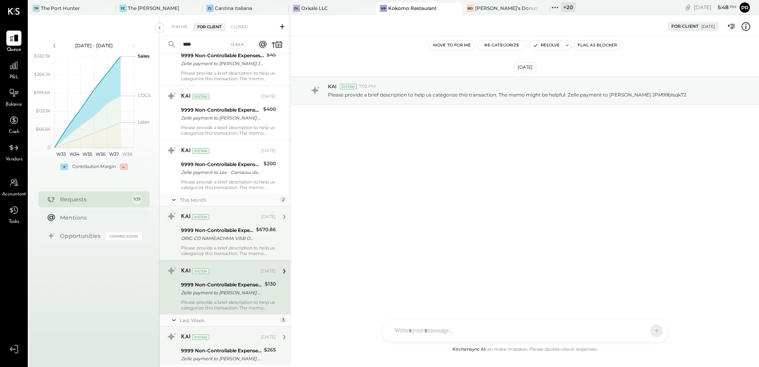
scroll to position [2890, 0]
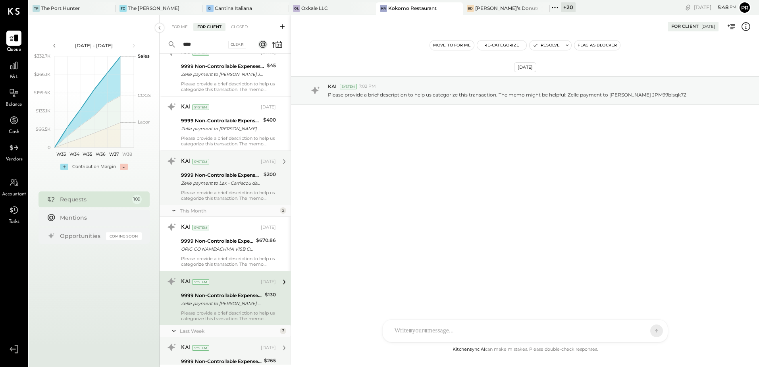
click at [248, 172] on div "9999 Non-Controllable Expenses:Other Income and Expenses:To Be Classified P&L" at bounding box center [221, 175] width 80 height 8
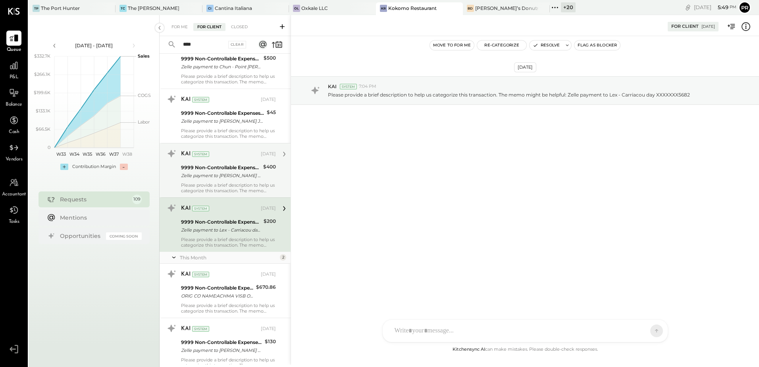
scroll to position [2850, 0]
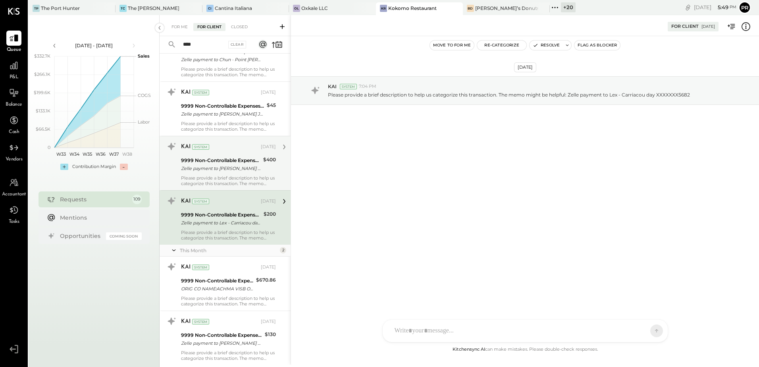
click at [238, 164] on div "Zelle payment to [PERSON_NAME] JPM99bkiiajl" at bounding box center [221, 168] width 80 height 8
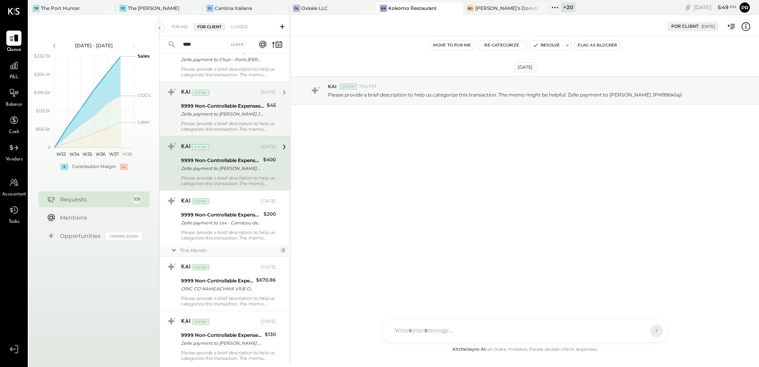
click at [242, 114] on div "Zelle payment to [PERSON_NAME] JPM99bkiqggy" at bounding box center [222, 114] width 83 height 8
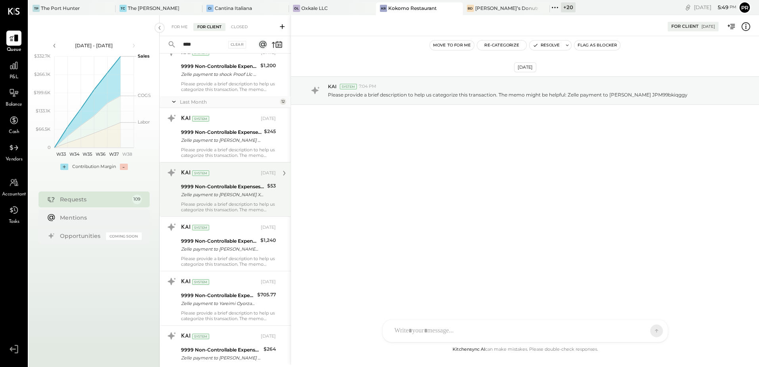
scroll to position [2334, 0]
click at [248, 192] on div "Zelle payment to [PERSON_NAME] XXXXXXX4418" at bounding box center [223, 195] width 84 height 8
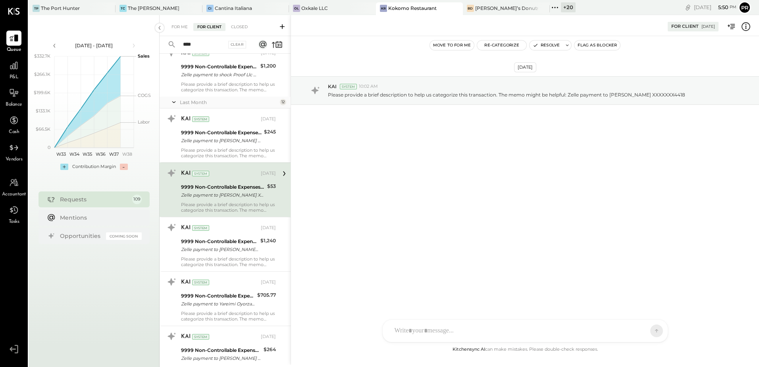
click at [746, 26] on icon at bounding box center [746, 26] width 2 height 0
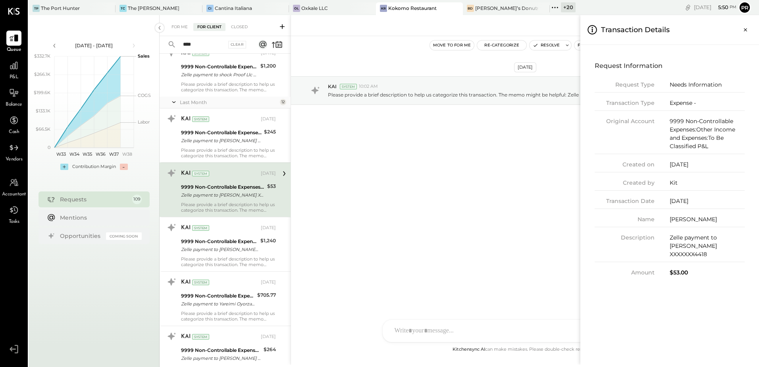
click at [494, 177] on div "For Me For Client Closed **** Clear Requests [DATE] 1 KAI System [DATE] 9999 No…" at bounding box center [460, 189] width 600 height 349
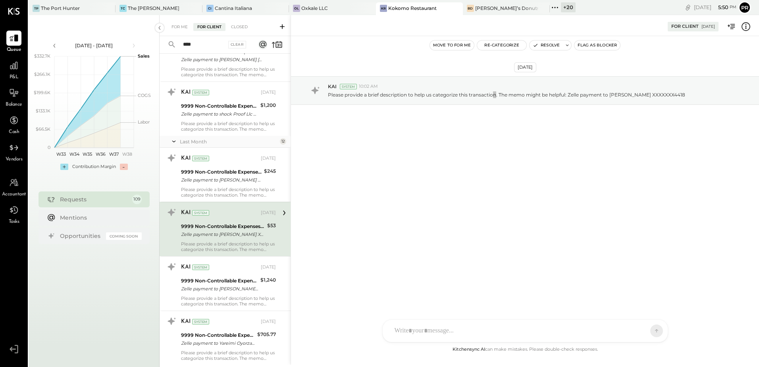
scroll to position [2294, 0]
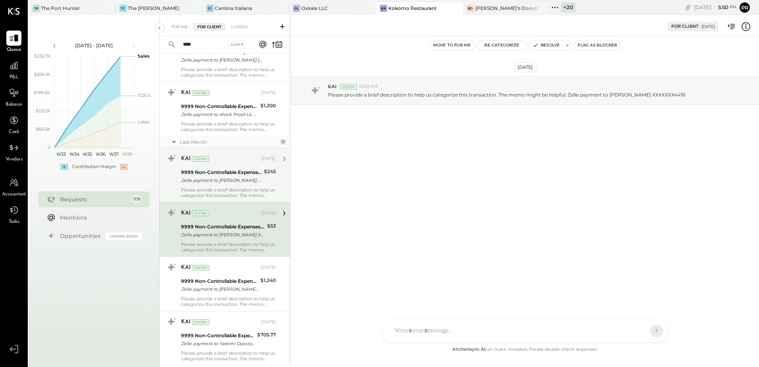
click at [226, 178] on div "Zelle payment to [PERSON_NAME] XXXXXXX8973" at bounding box center [221, 180] width 81 height 8
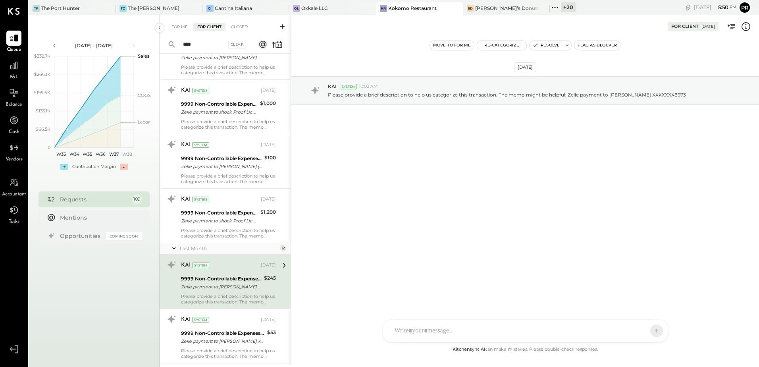
scroll to position [2175, 0]
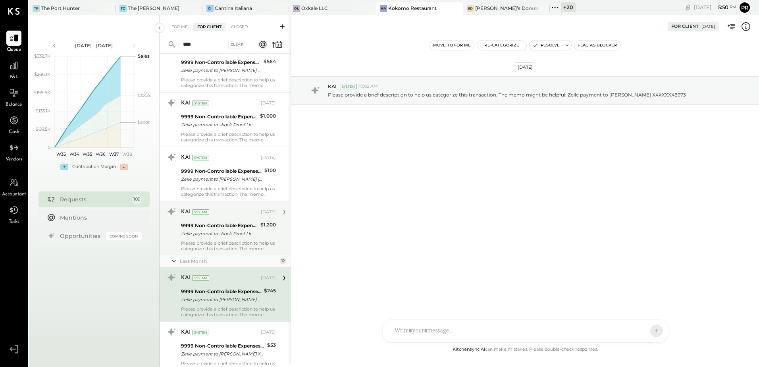
click at [220, 228] on div "9999 Non-Controllable Expenses:Other Income and Expenses:To Be Classified P&L" at bounding box center [219, 226] width 77 height 8
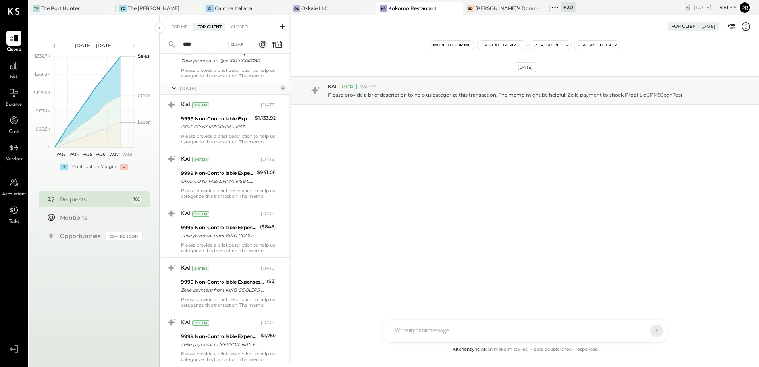
scroll to position [913, 0]
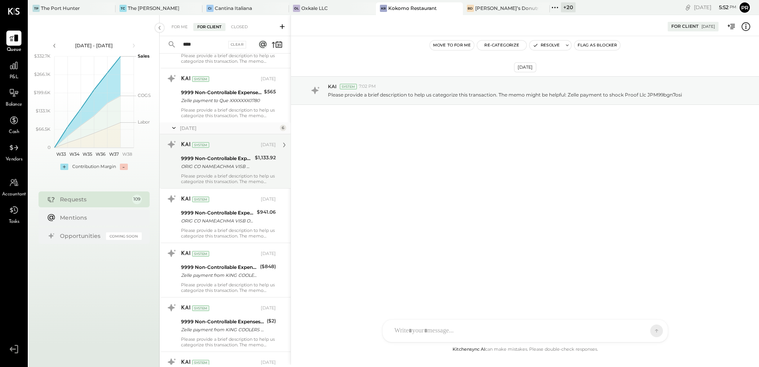
click at [239, 166] on div "ORIG CO NAME:ACHMA VISB ORIG ID:XXXXXX1800 DESC DATE:250430 CO ENTRY DESCR:[PER…" at bounding box center [216, 166] width 71 height 8
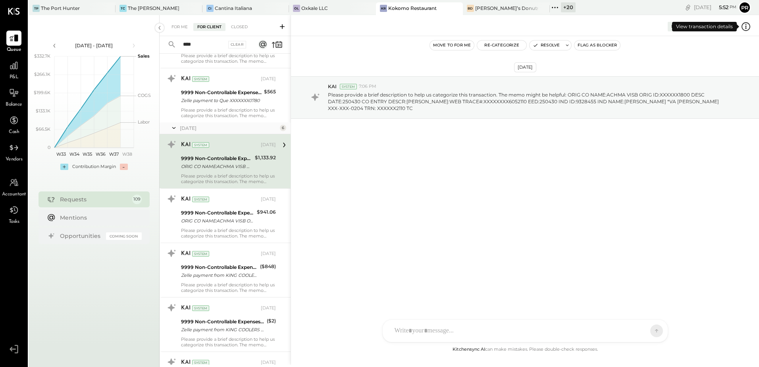
click at [743, 25] on icon at bounding box center [746, 26] width 10 height 10
click at [464, 163] on div "For Me For Client Closed **** Clear Requests [DATE] 1 KAI System [DATE] 9999 No…" at bounding box center [460, 189] width 600 height 349
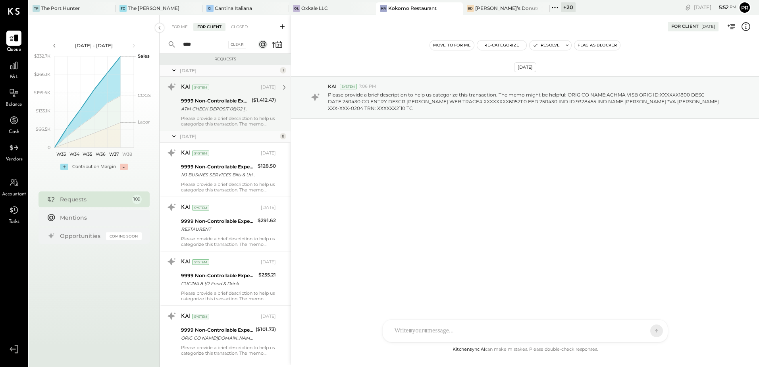
click at [216, 116] on div "Please provide a brief description to help us categorize this transaction. The …" at bounding box center [228, 121] width 95 height 11
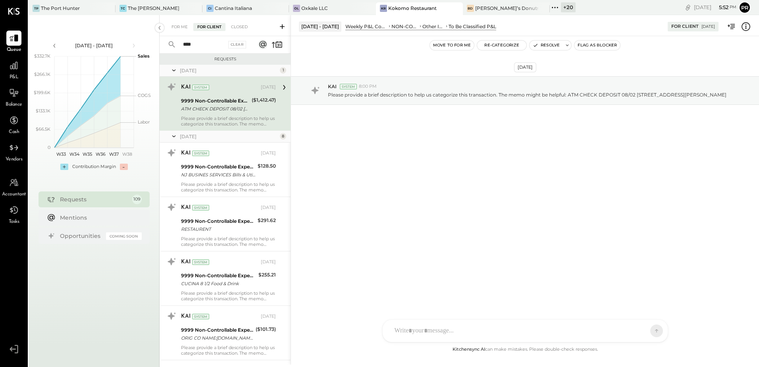
click at [212, 36] on div "For Me For Client Closed" at bounding box center [225, 25] width 131 height 21
click at [207, 41] on input "****" at bounding box center [201, 44] width 46 height 13
